Goal: Contribute content

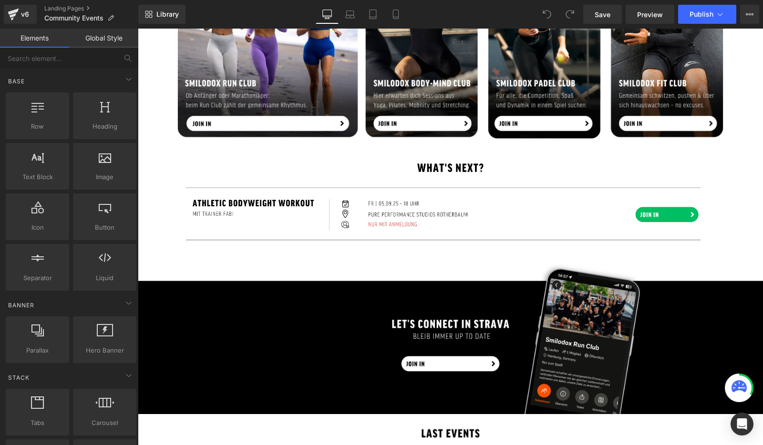
scroll to position [570, 0]
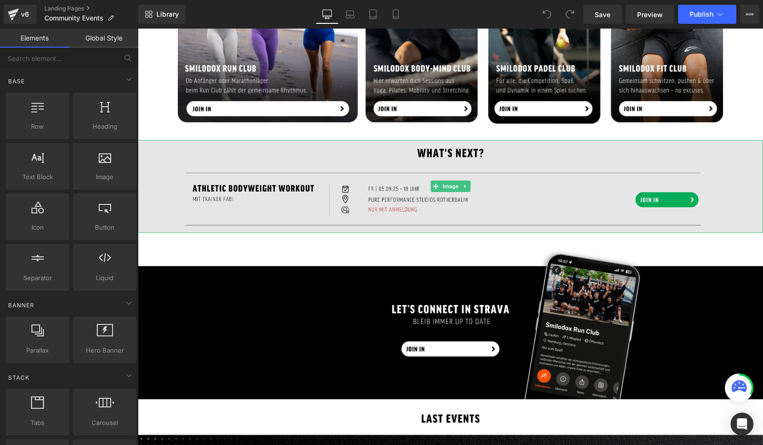
click at [412, 189] on img at bounding box center [450, 186] width 625 height 93
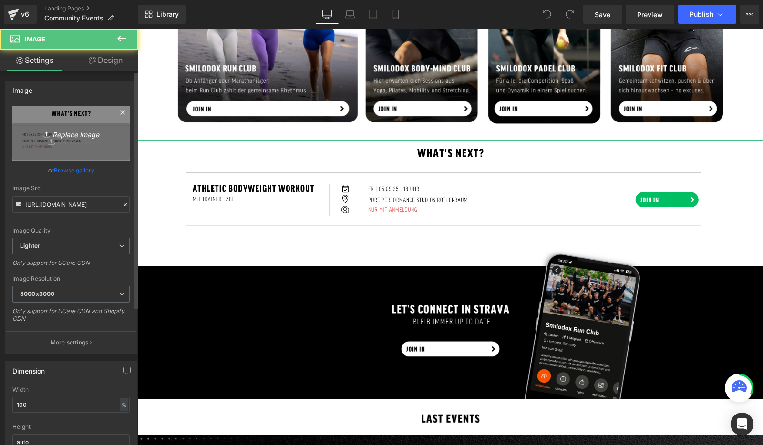
click at [74, 135] on icon "Replace Image" at bounding box center [71, 133] width 76 height 12
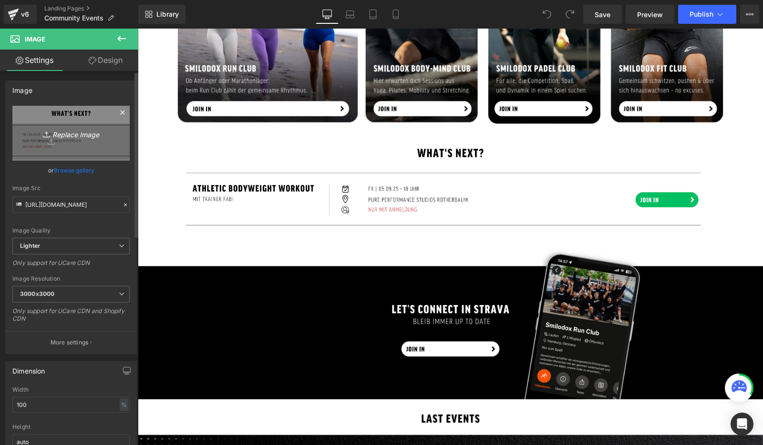
type input "C:\fakepath\leggings guide community page.jpg"
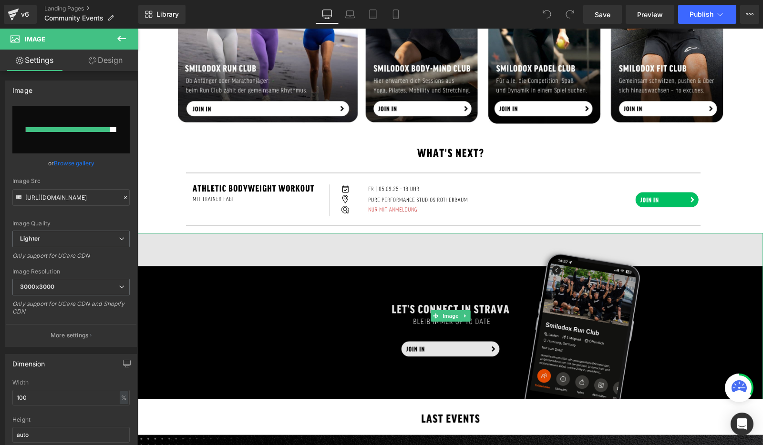
type input "[URL][DOMAIN_NAME]"
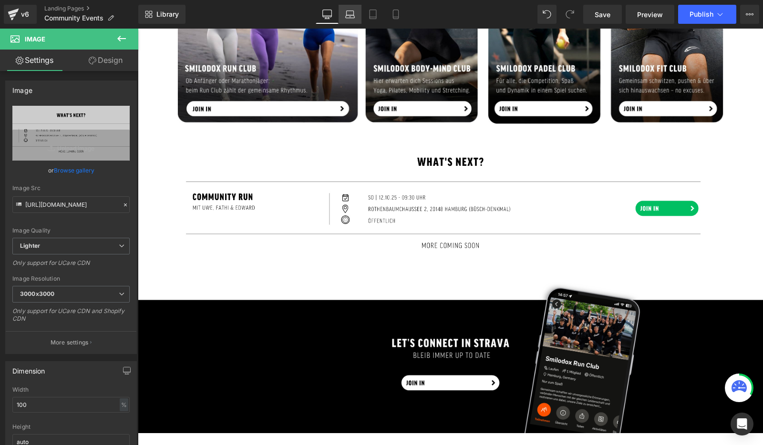
click at [350, 15] on icon at bounding box center [350, 15] width 10 height 10
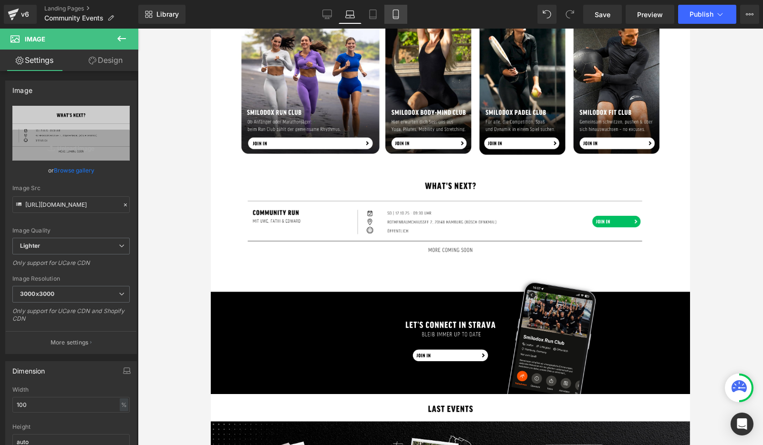
click at [396, 20] on link "Mobile" at bounding box center [395, 14] width 23 height 19
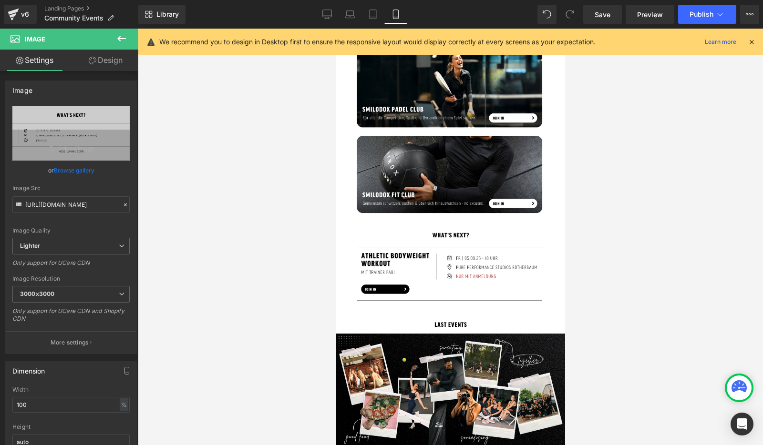
scroll to position [552, 0]
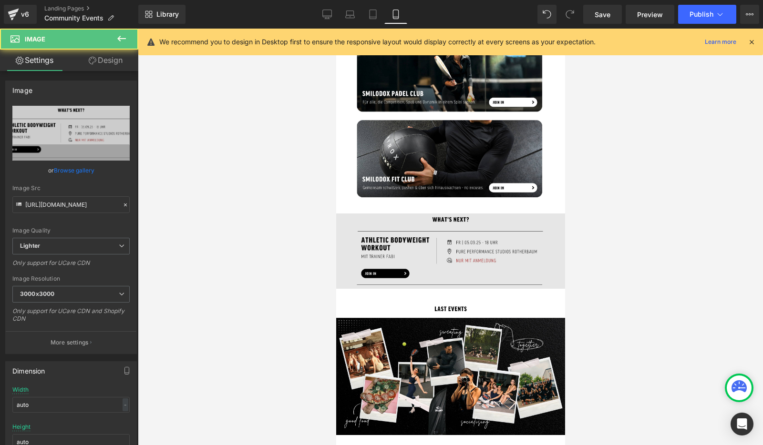
click at [393, 252] on img at bounding box center [450, 251] width 229 height 75
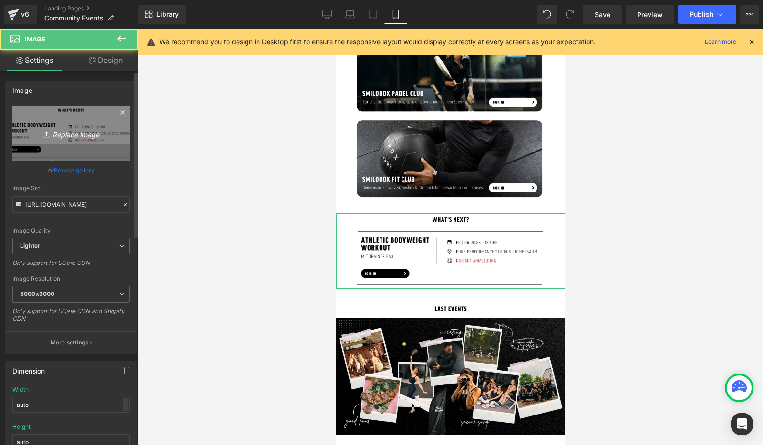
click at [67, 133] on icon "Replace Image" at bounding box center [71, 133] width 76 height 12
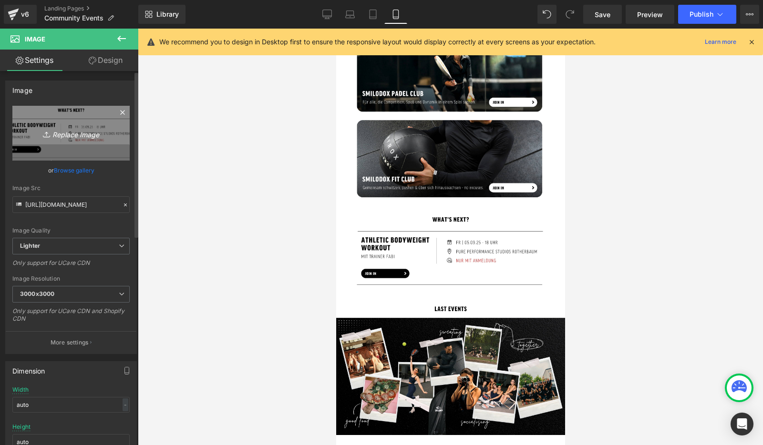
type input "C:\fakepath\LANDINGPAGES modal basics + summer basics + shapewear_.jpg"
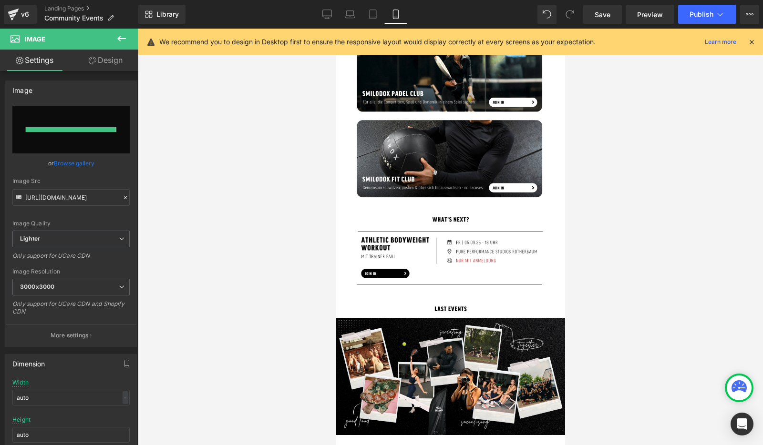
type input "[URL][DOMAIN_NAME]"
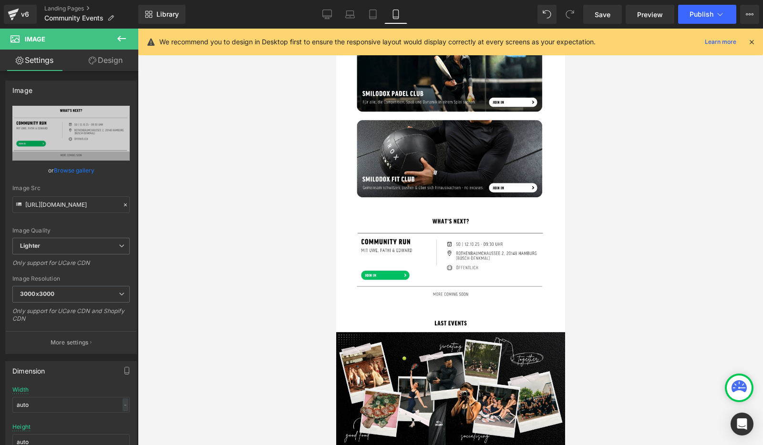
click at [753, 41] on icon at bounding box center [751, 42] width 9 height 9
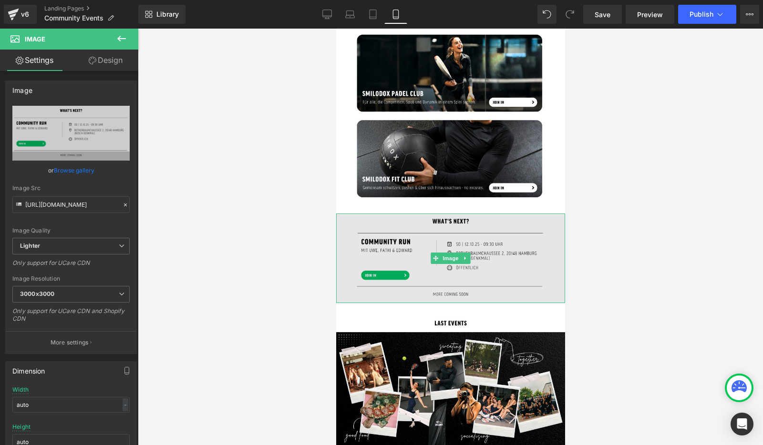
click at [492, 239] on img at bounding box center [450, 259] width 229 height 90
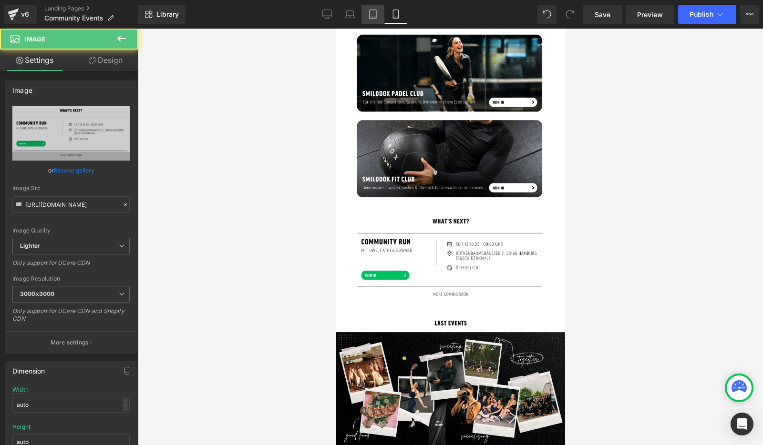
click at [374, 19] on link "Tablet" at bounding box center [372, 14] width 23 height 19
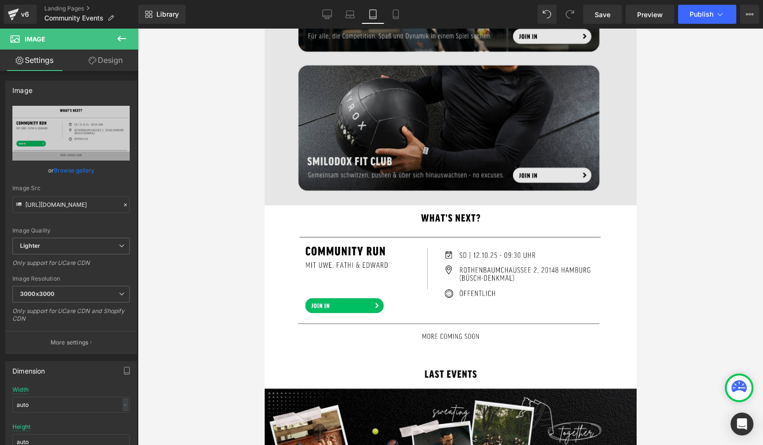
scroll to position [902, 0]
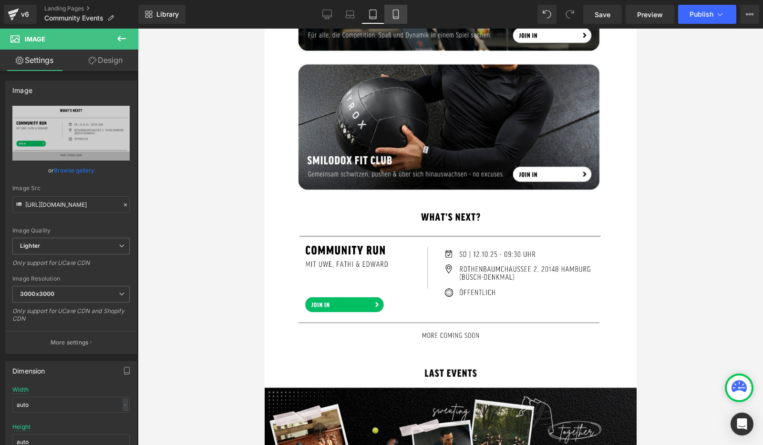
click at [397, 9] on link "Mobile" at bounding box center [395, 14] width 23 height 19
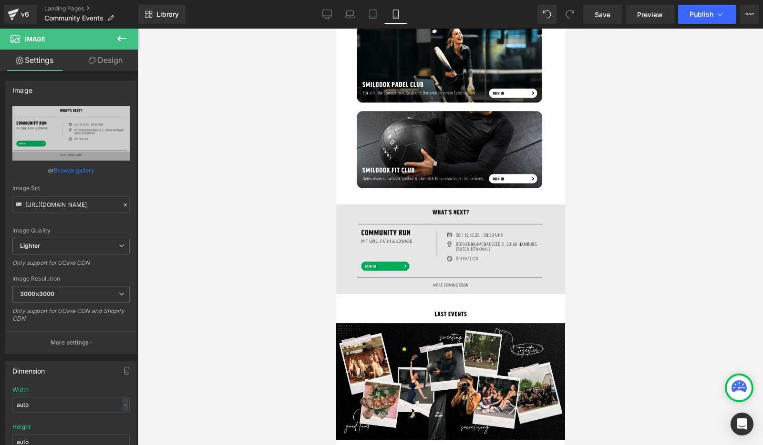
click at [499, 234] on img at bounding box center [450, 250] width 229 height 90
click at [427, 229] on img at bounding box center [450, 250] width 229 height 90
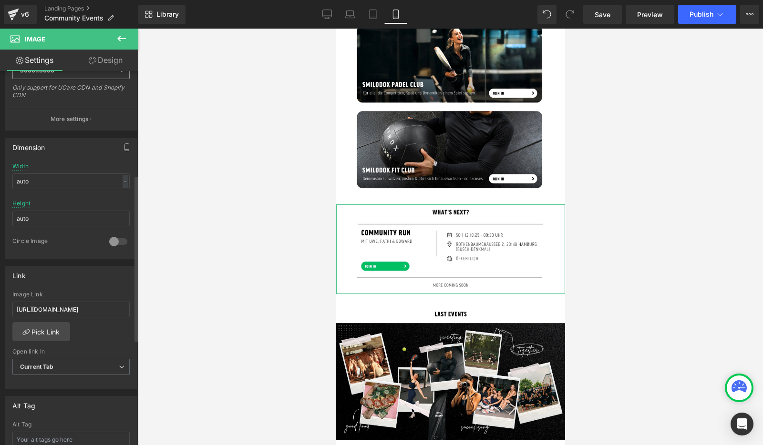
scroll to position [236, 0]
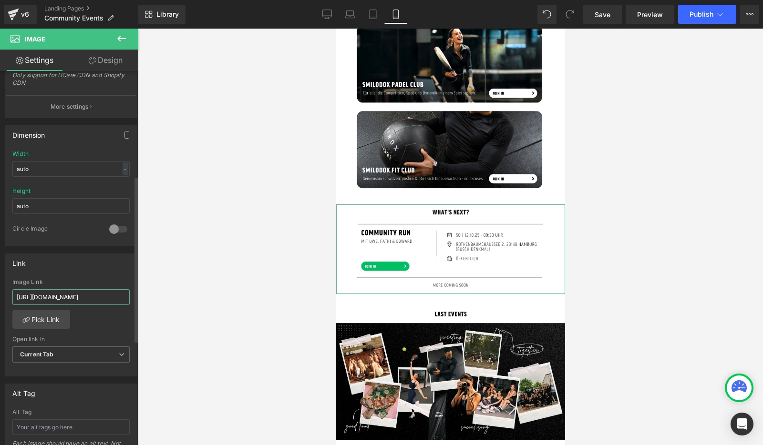
click at [50, 301] on input "[URL][DOMAIN_NAME]" at bounding box center [70, 297] width 117 height 16
click at [49, 299] on input "[URL][DOMAIN_NAME]" at bounding box center [70, 297] width 117 height 16
paste input "[DOMAIN_NAME][URL]"
type input "[URL][DOMAIN_NAME]"
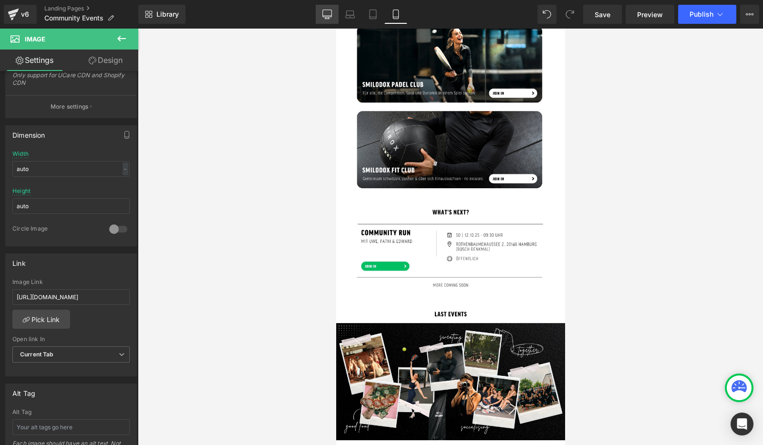
click at [324, 20] on link "Desktop" at bounding box center [327, 14] width 23 height 19
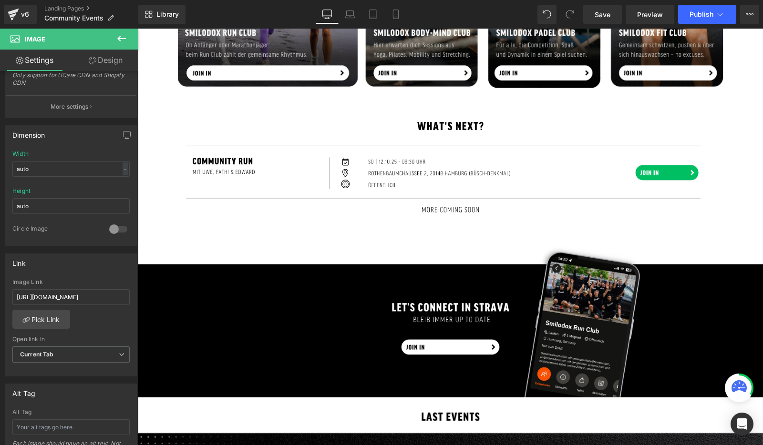
scroll to position [624, 0]
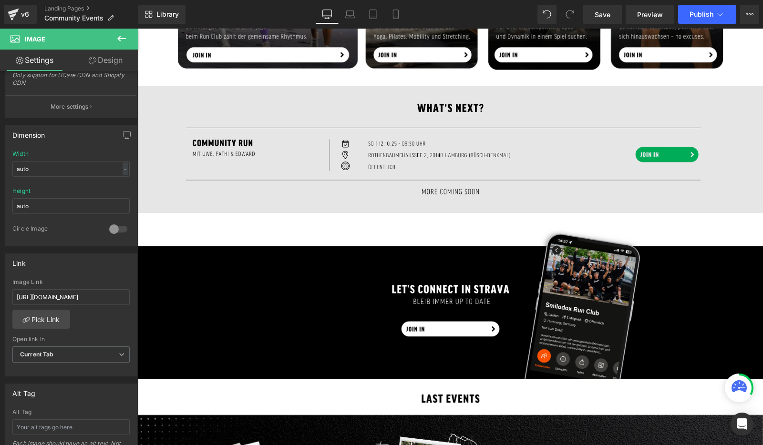
click at [357, 162] on img at bounding box center [450, 149] width 625 height 127
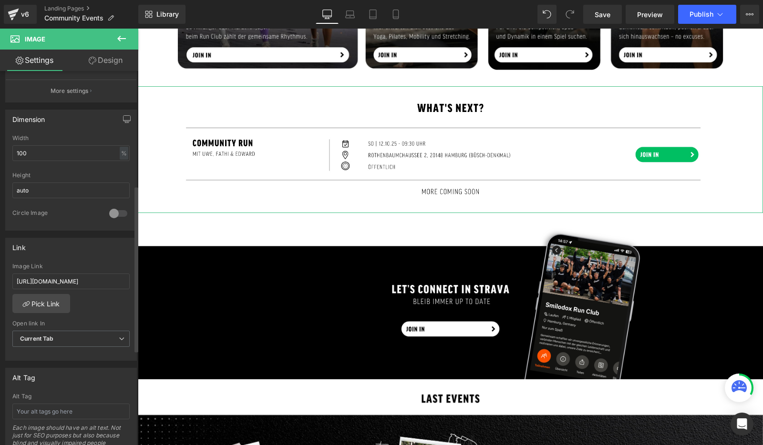
scroll to position [258, 0]
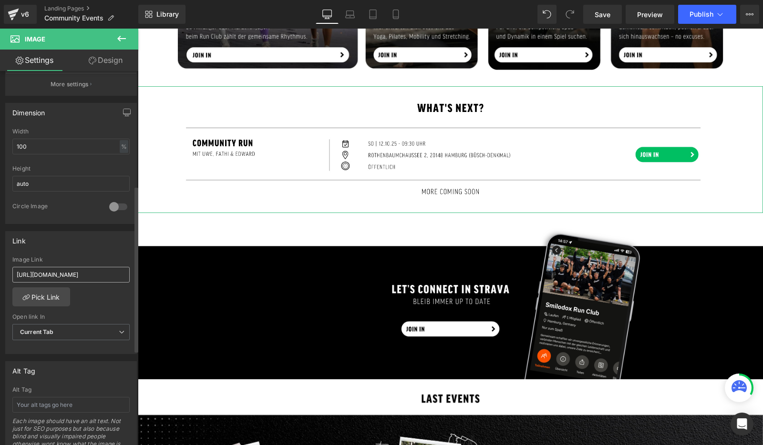
click at [75, 276] on input "[URL][DOMAIN_NAME]" at bounding box center [70, 275] width 117 height 16
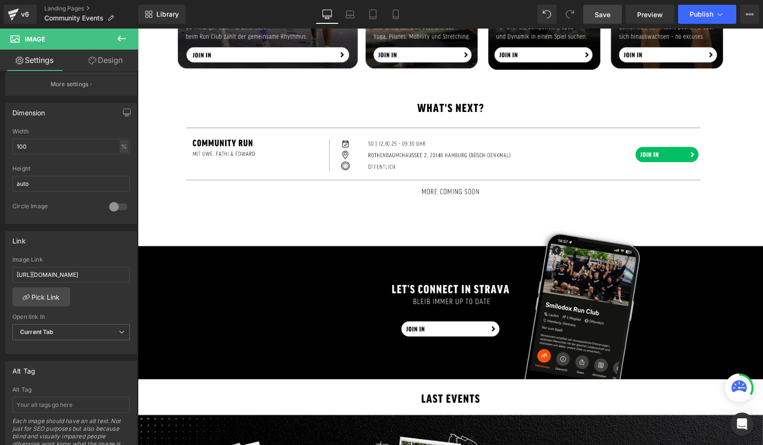
click at [600, 16] on span "Save" at bounding box center [603, 15] width 16 height 10
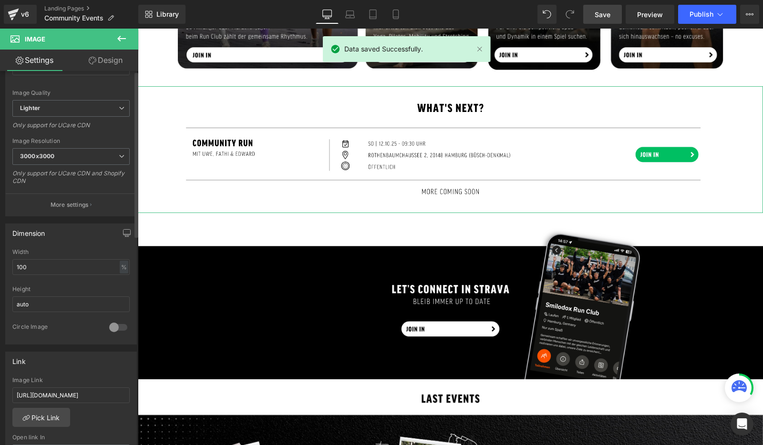
scroll to position [0, 0]
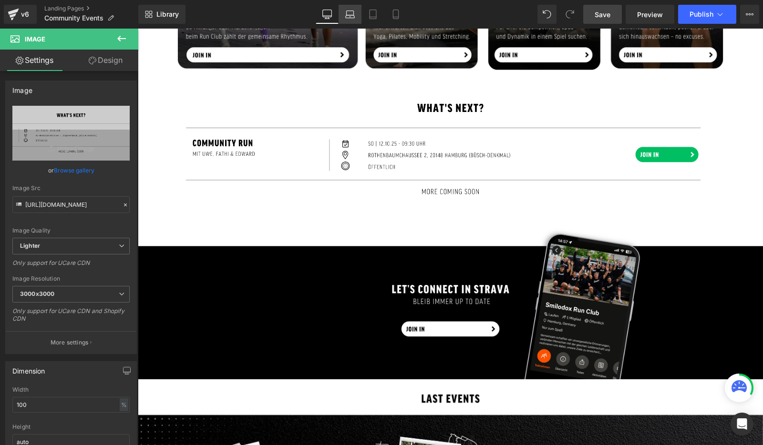
click at [352, 15] on icon at bounding box center [350, 16] width 9 height 3
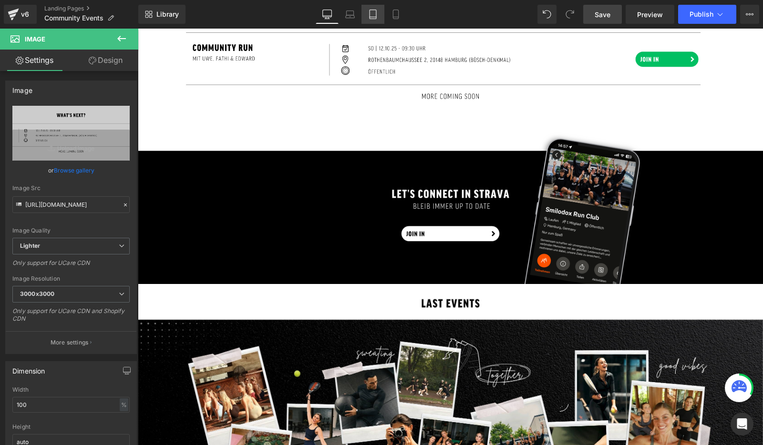
scroll to position [478, 0]
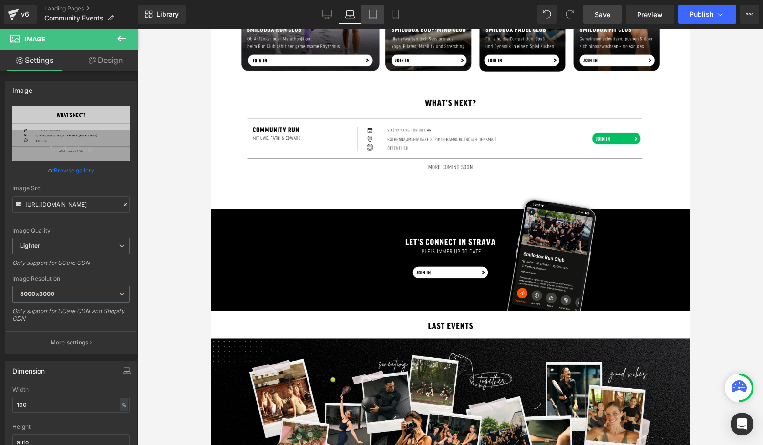
click at [371, 16] on icon at bounding box center [373, 15] width 10 height 10
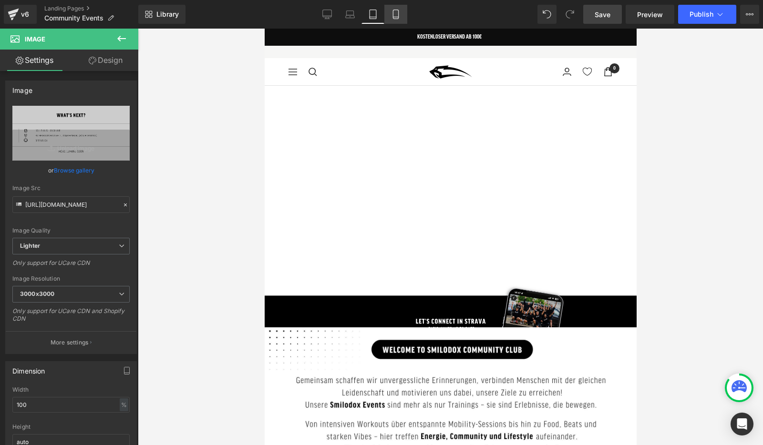
click at [388, 17] on link "Mobile" at bounding box center [395, 14] width 23 height 19
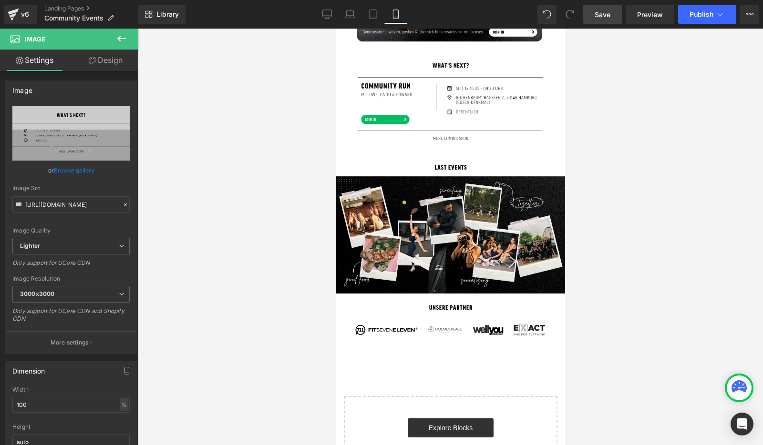
scroll to position [658, 0]
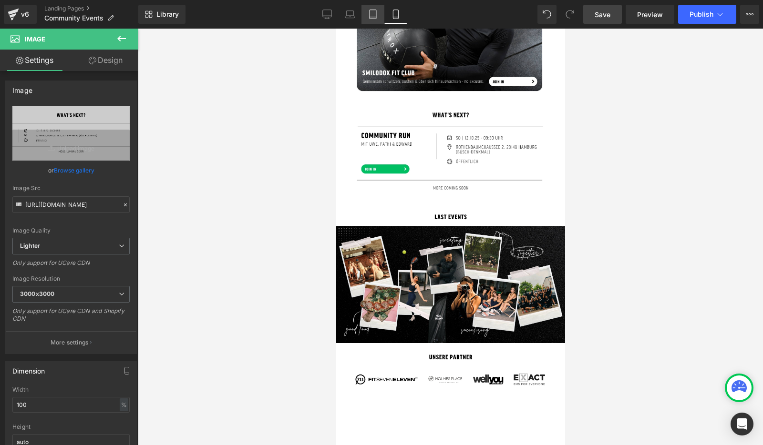
click at [375, 14] on icon at bounding box center [373, 15] width 10 height 10
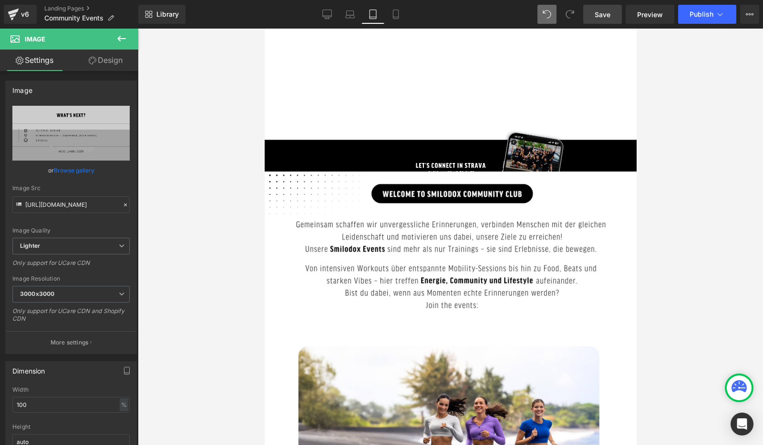
type input "[URL][DOMAIN_NAME]"
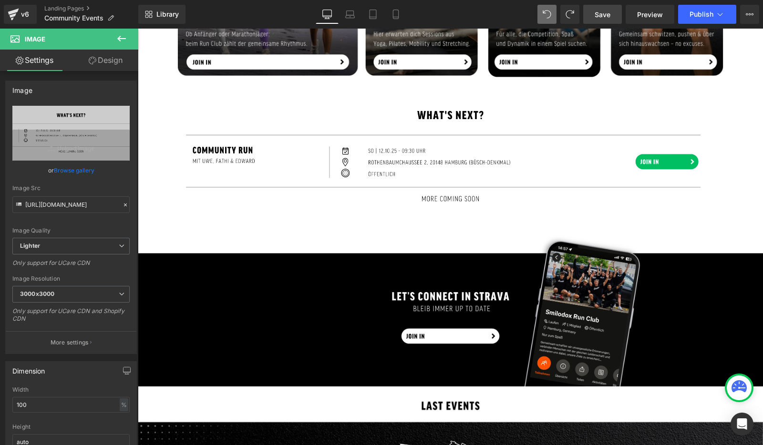
scroll to position [621, 0]
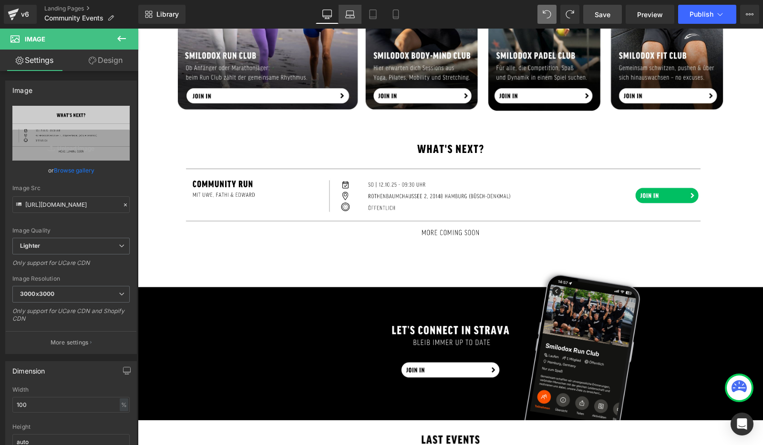
drag, startPoint x: 354, startPoint y: 15, endPoint x: 146, endPoint y: 1, distance: 208.8
click at [354, 15] on icon at bounding box center [350, 15] width 10 height 10
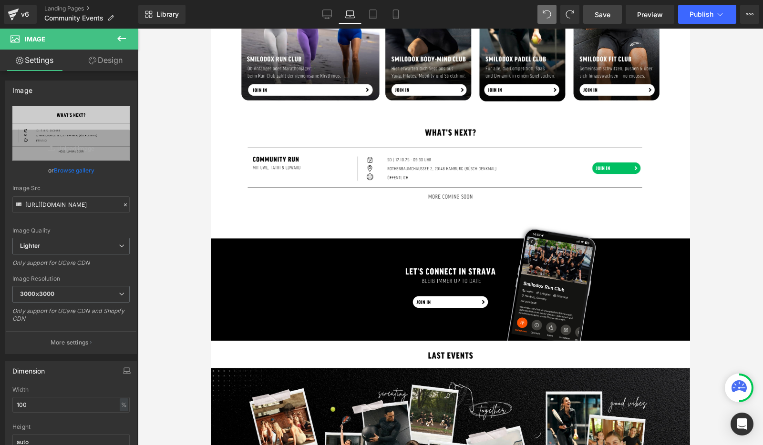
scroll to position [450, 0]
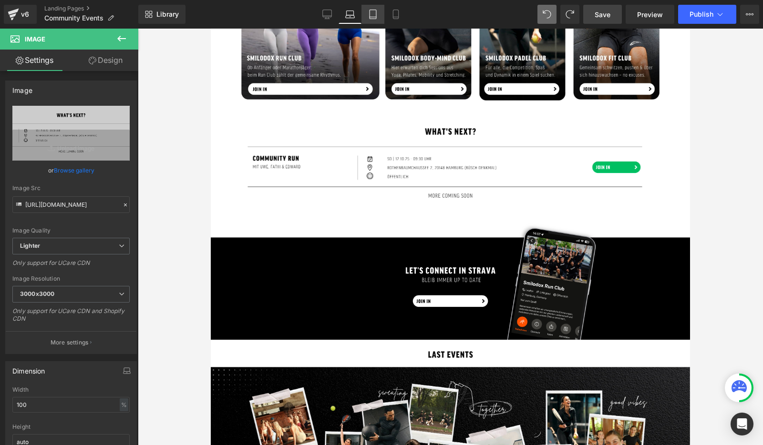
click at [371, 17] on icon at bounding box center [373, 17] width 7 height 0
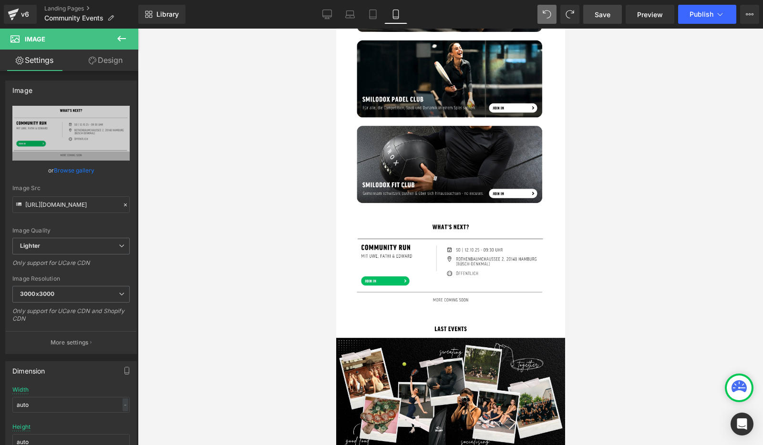
scroll to position [547, 0]
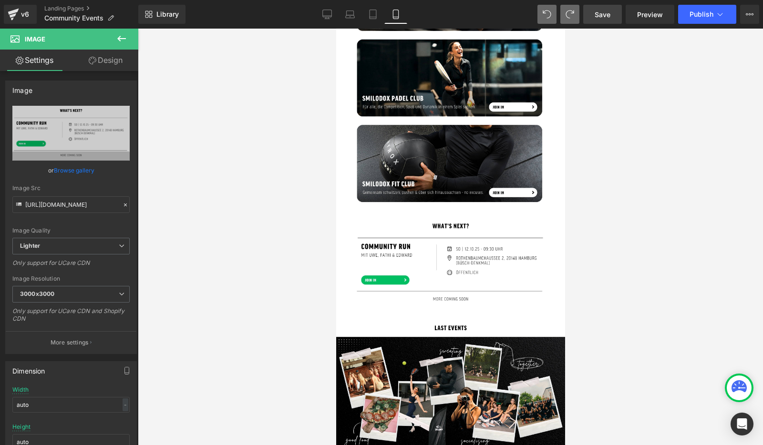
type input "[URL][DOMAIN_NAME]"
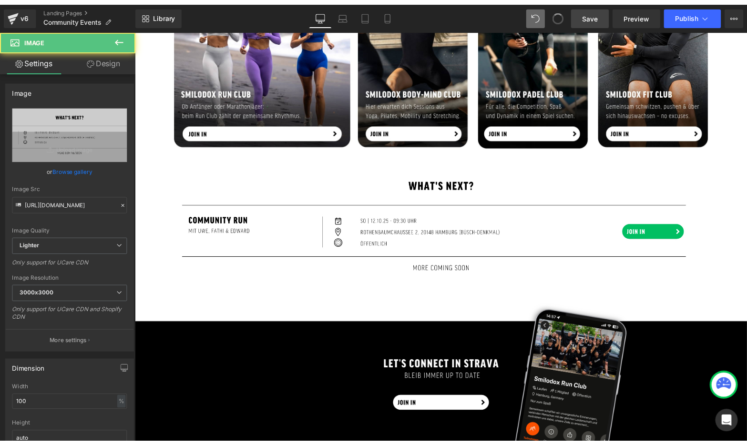
scroll to position [541, 0]
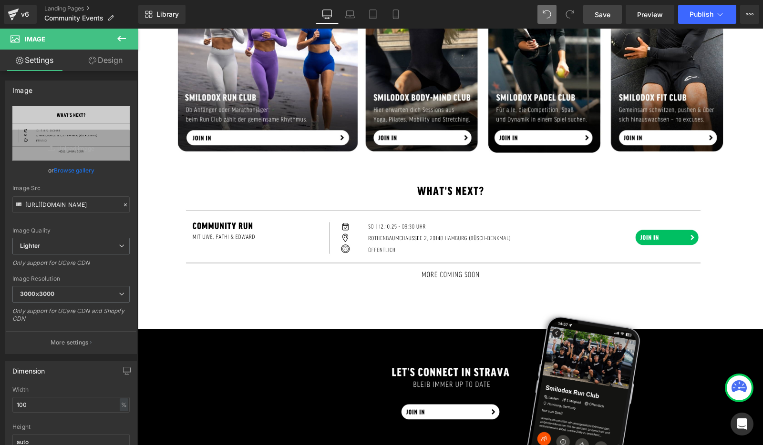
click at [603, 16] on span "Save" at bounding box center [603, 15] width 16 height 10
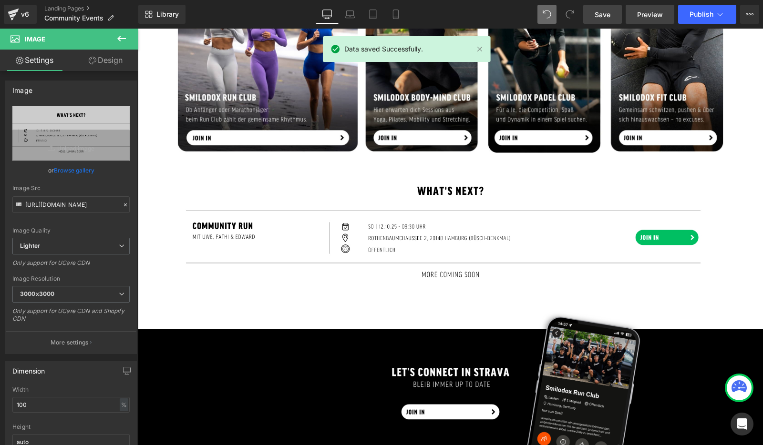
click at [652, 15] on span "Preview" at bounding box center [650, 15] width 26 height 10
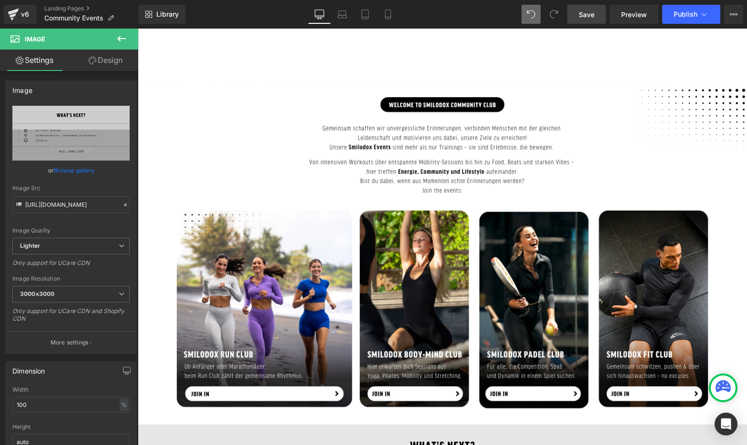
scroll to position [237, 0]
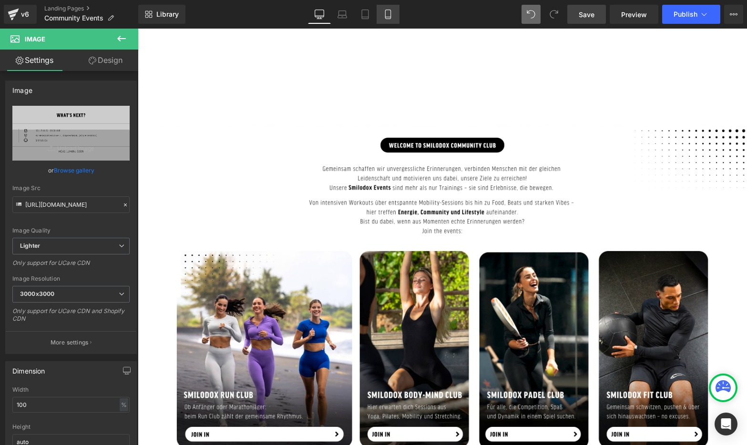
click at [388, 21] on link "Mobile" at bounding box center [388, 14] width 23 height 19
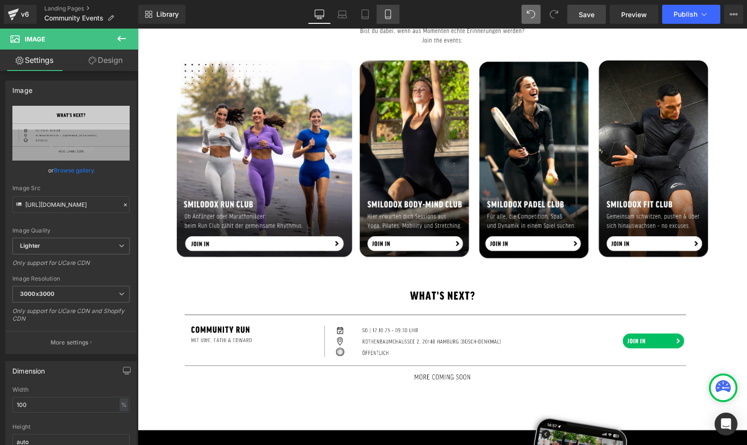
scroll to position [0, 0]
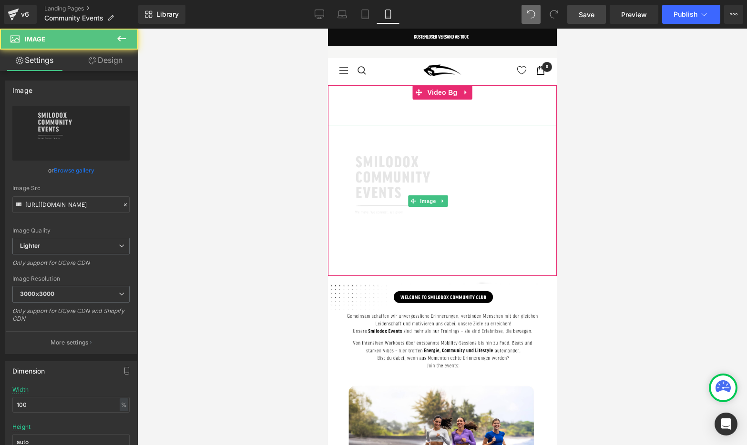
click at [517, 262] on img at bounding box center [428, 201] width 258 height 153
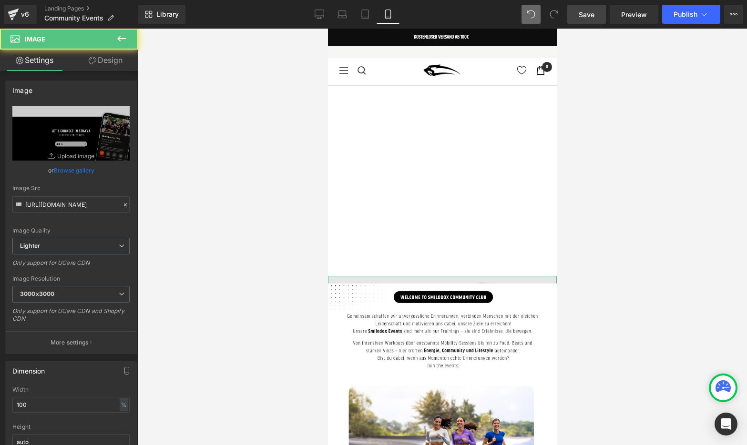
click at [517, 278] on img at bounding box center [442, 306] width 229 height 61
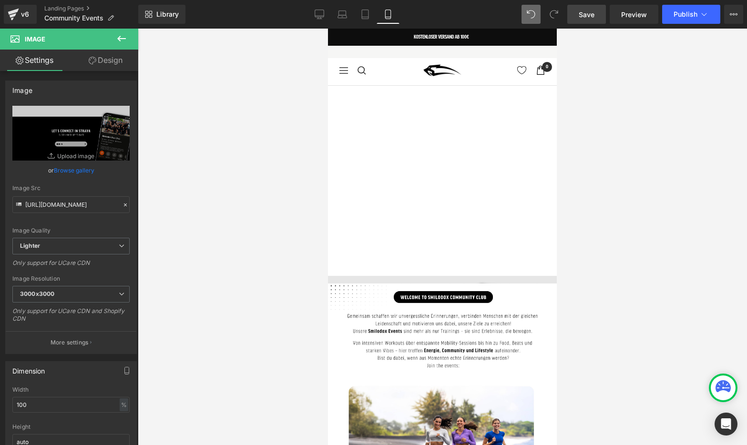
scroll to position [69, 0]
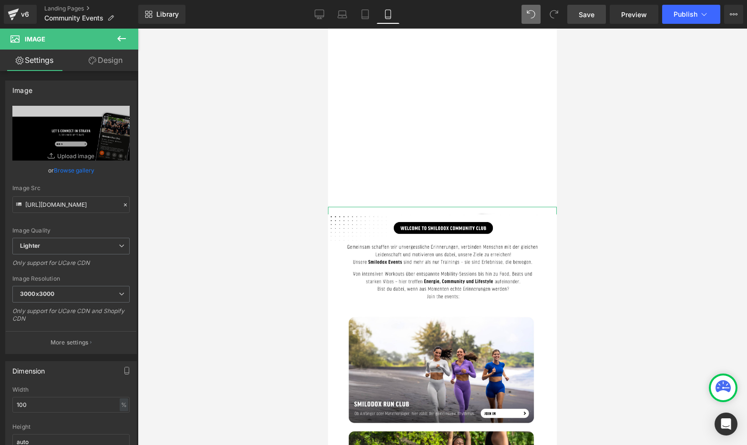
click at [105, 61] on link "Design" at bounding box center [105, 60] width 69 height 21
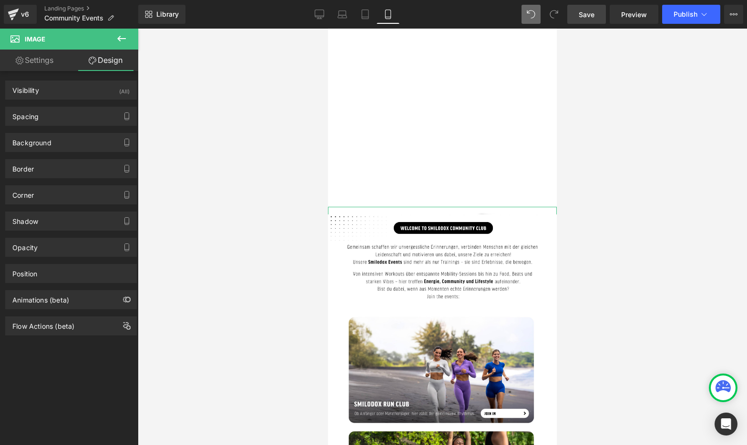
type input "0"
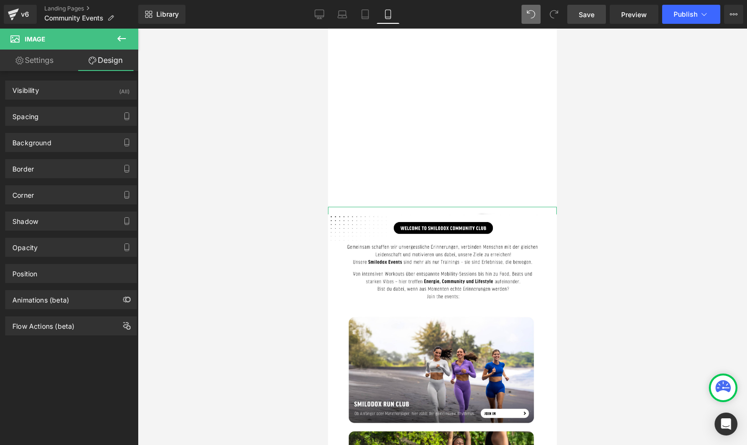
type input "0"
click at [93, 111] on div "Spacing" at bounding box center [71, 116] width 131 height 18
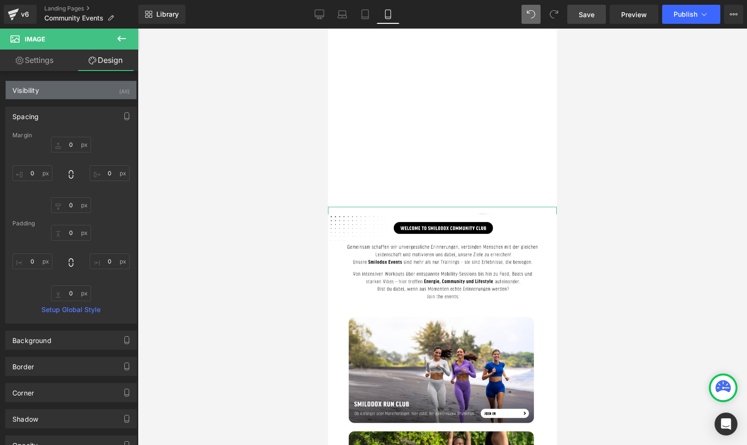
click at [86, 84] on div "Visibility (All)" at bounding box center [71, 90] width 131 height 18
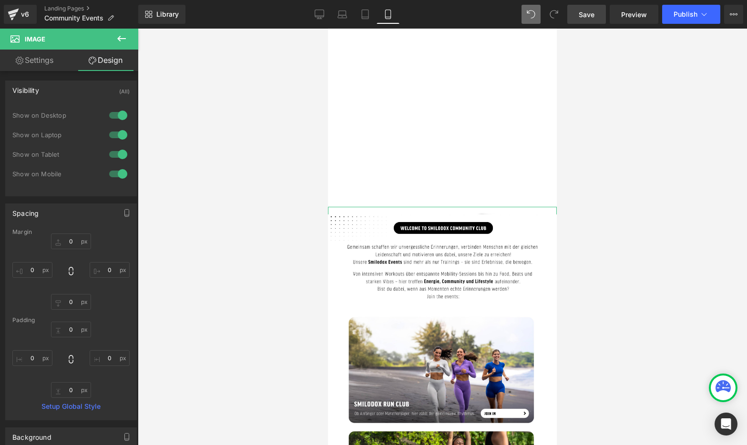
click at [116, 171] on div at bounding box center [118, 173] width 23 height 15
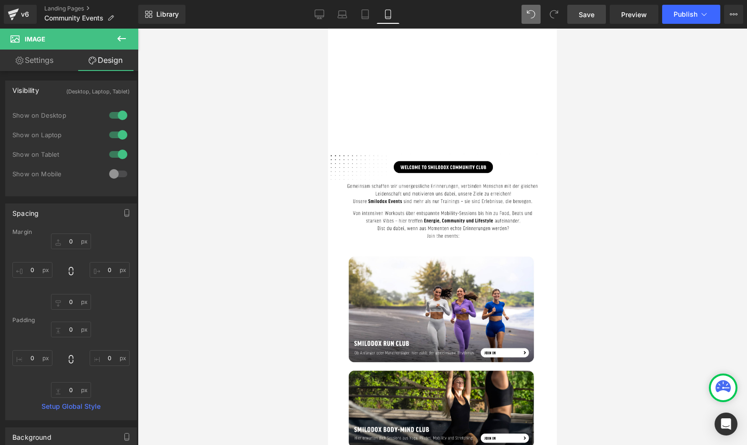
click at [116, 158] on div at bounding box center [118, 154] width 23 height 15
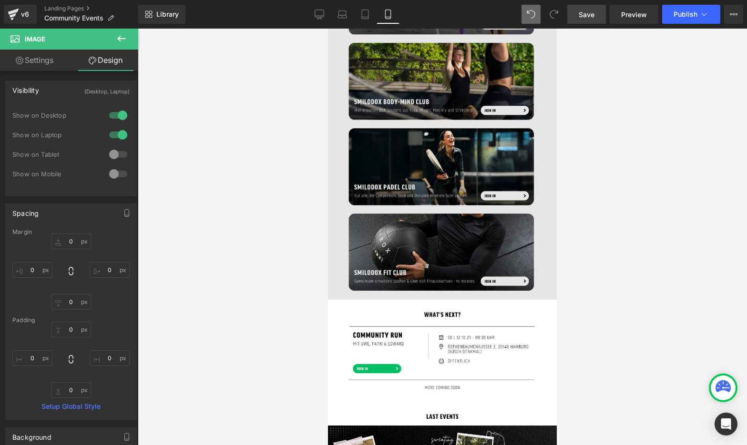
scroll to position [357, 0]
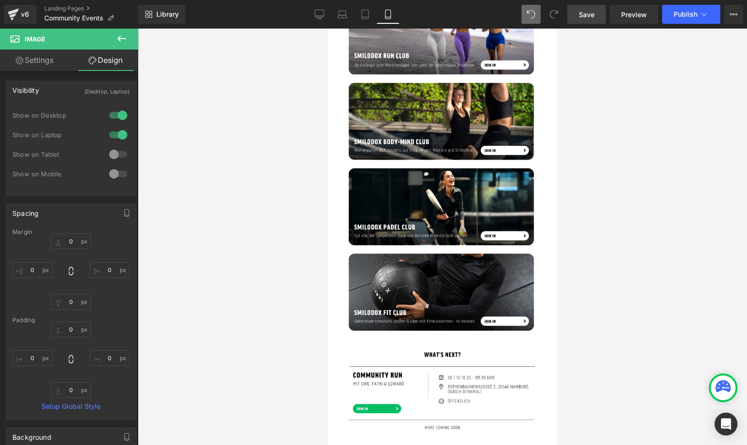
click at [588, 19] on span "Save" at bounding box center [587, 15] width 16 height 10
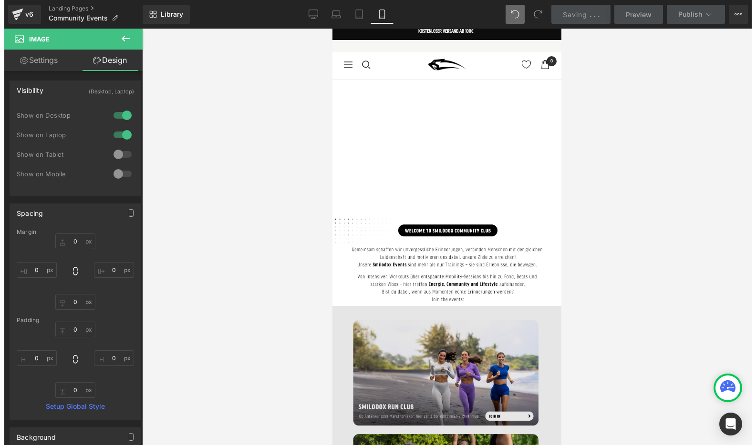
scroll to position [0, 0]
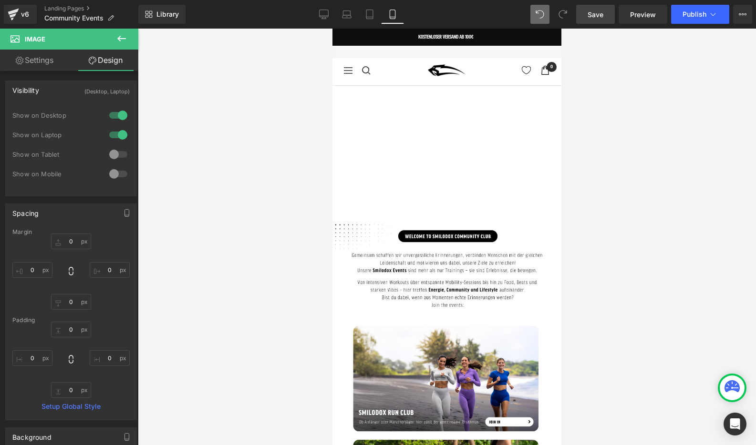
click at [594, 13] on span "Save" at bounding box center [595, 15] width 16 height 10
click at [370, 12] on icon at bounding box center [370, 15] width 10 height 10
type input "0"
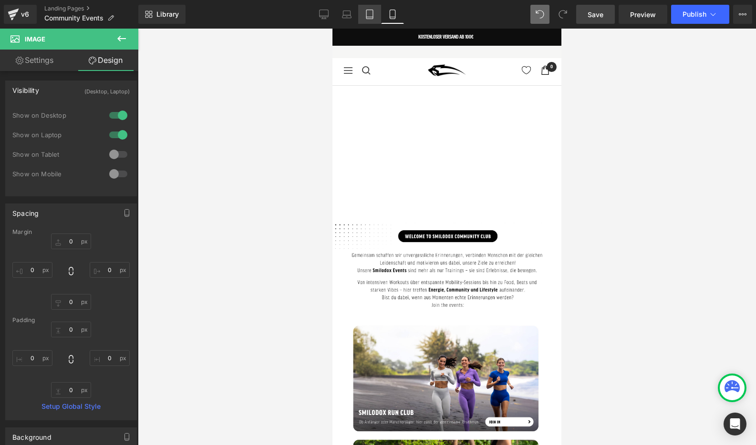
type input "0"
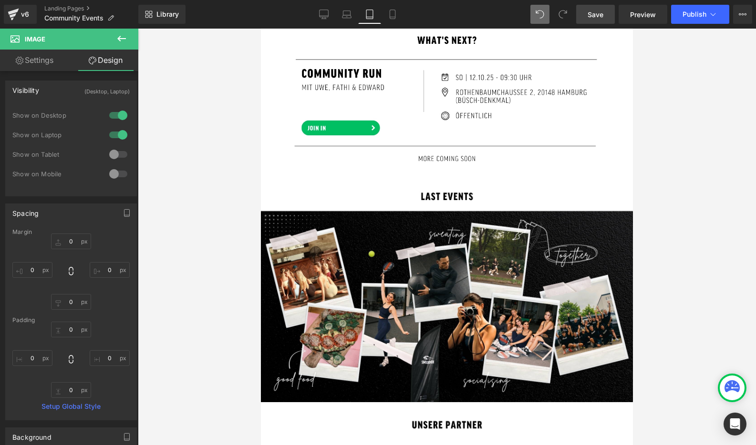
scroll to position [995, 0]
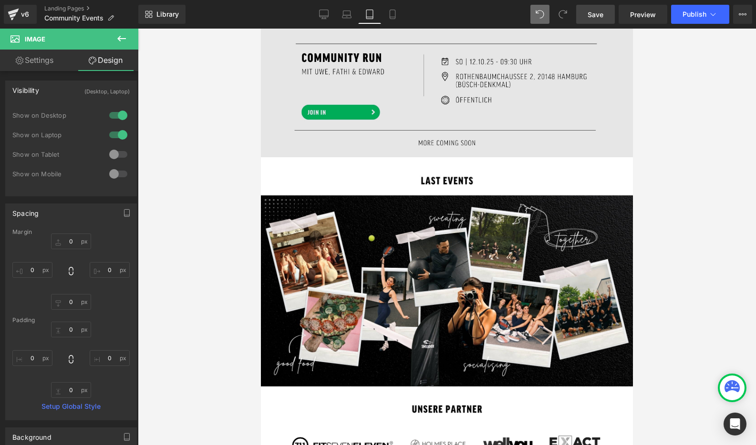
click at [483, 108] on img at bounding box center [447, 85] width 372 height 146
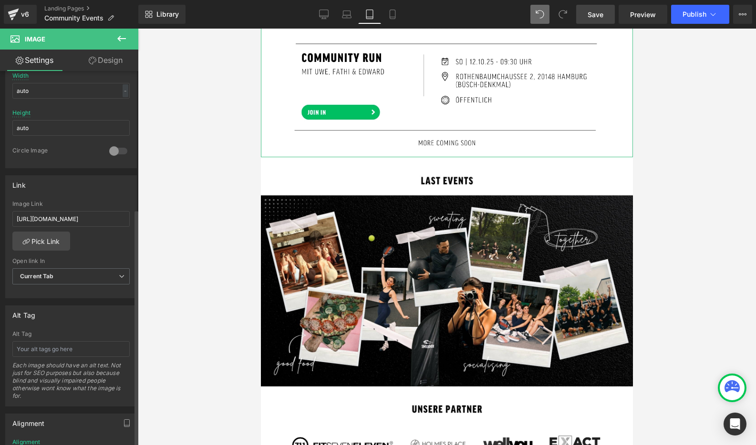
scroll to position [315, 0]
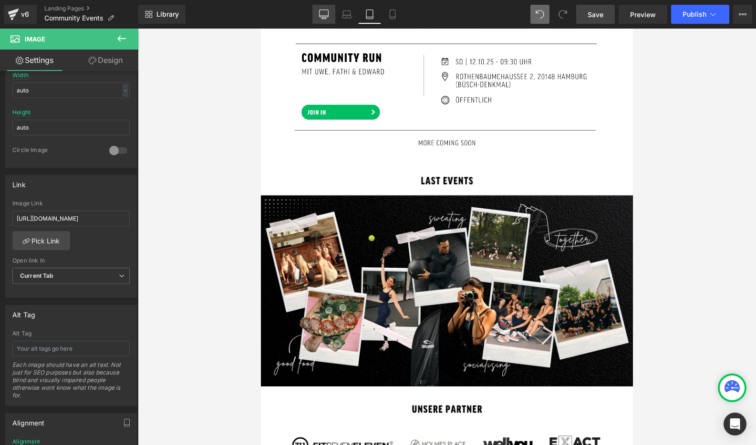
click at [324, 14] on icon at bounding box center [324, 15] width 10 height 10
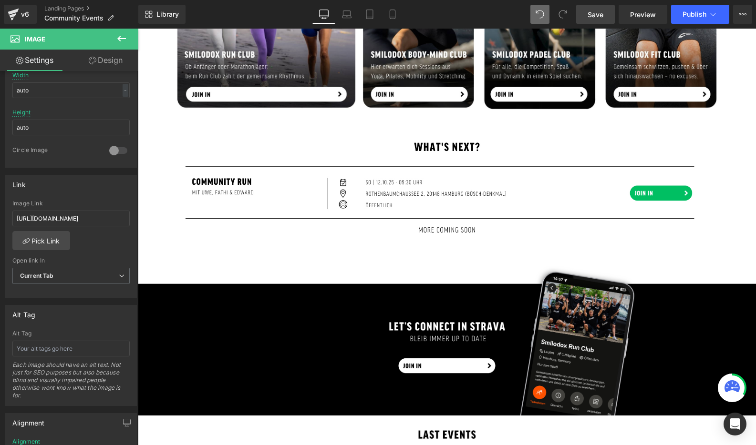
scroll to position [580, 0]
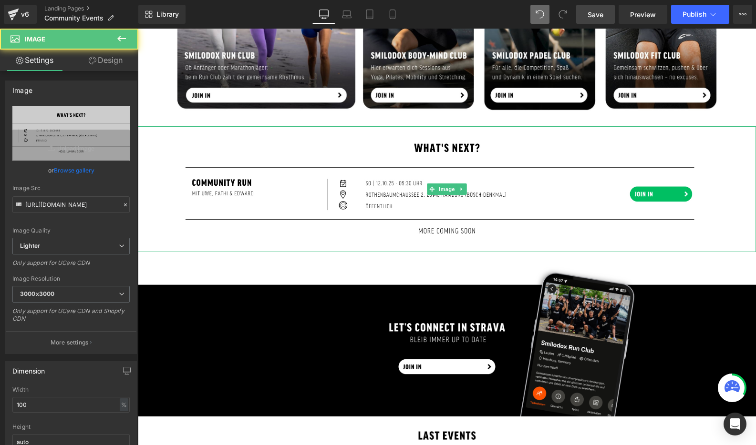
click at [311, 205] on img at bounding box center [447, 188] width 618 height 125
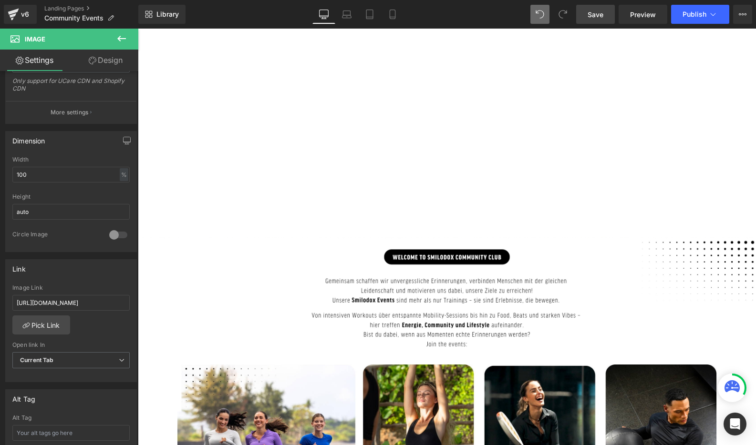
scroll to position [0, 0]
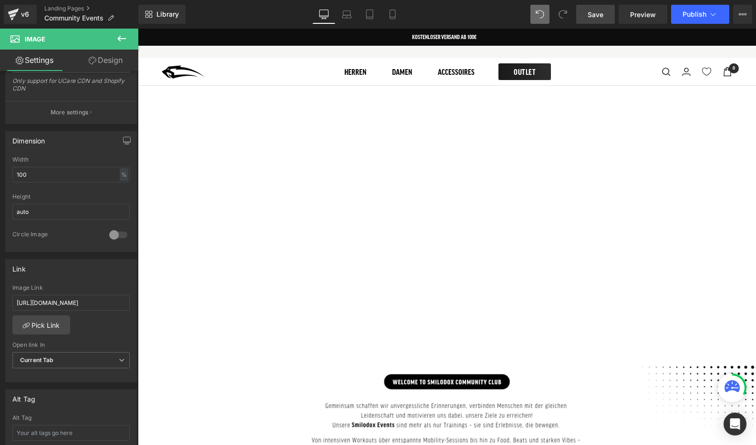
click at [593, 16] on span "Save" at bounding box center [595, 15] width 16 height 10
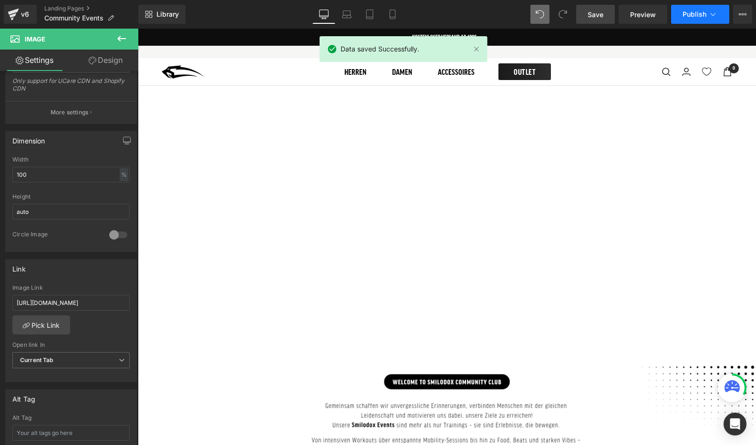
click at [692, 18] on span "Publish" at bounding box center [694, 14] width 24 height 8
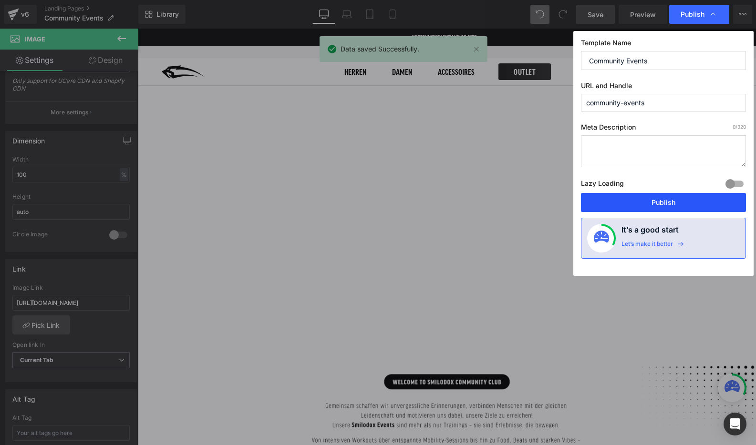
click at [648, 200] on button "Publish" at bounding box center [663, 202] width 165 height 19
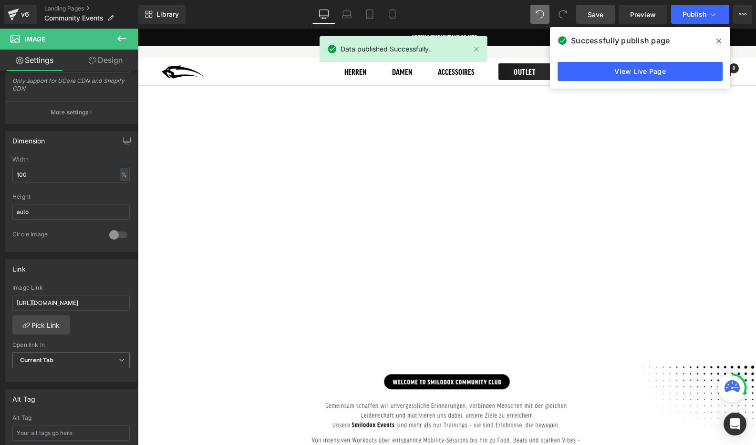
click at [721, 39] on span at bounding box center [718, 40] width 15 height 15
